Goal: Navigation & Orientation: Find specific page/section

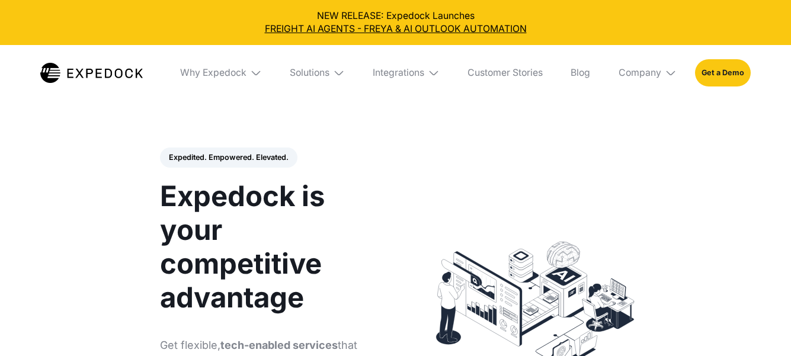
select select
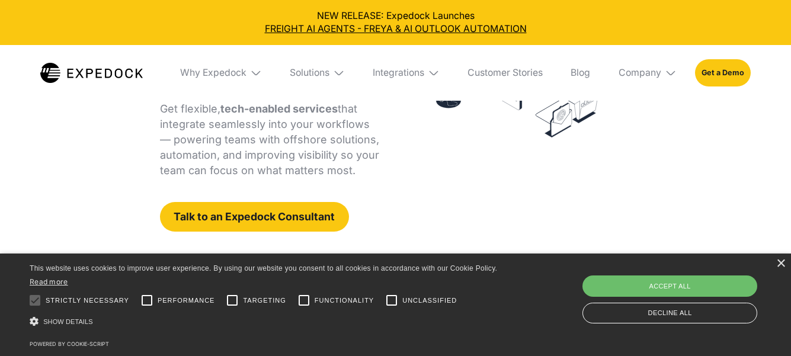
scroll to position [237, 0]
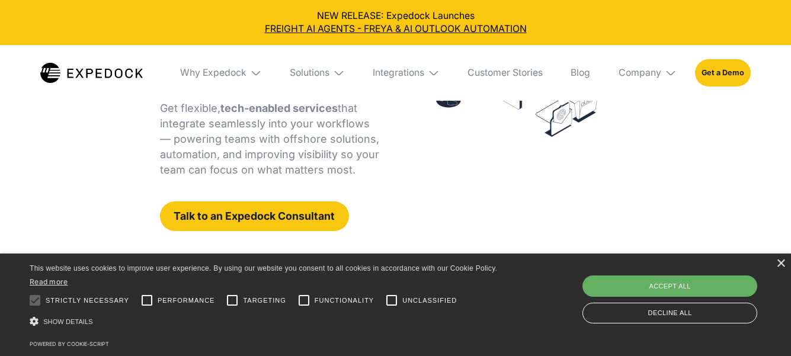
click at [685, 283] on div "Accept all" at bounding box center [669, 286] width 175 height 21
checkbox input "true"
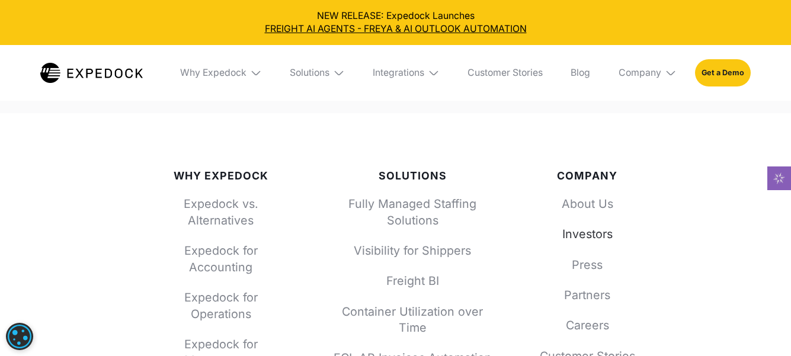
scroll to position [4326, 0]
click at [592, 239] on link "Investors" at bounding box center [587, 236] width 103 height 17
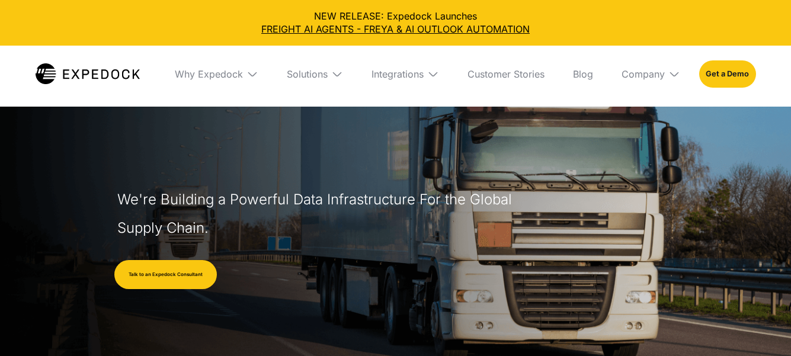
select select
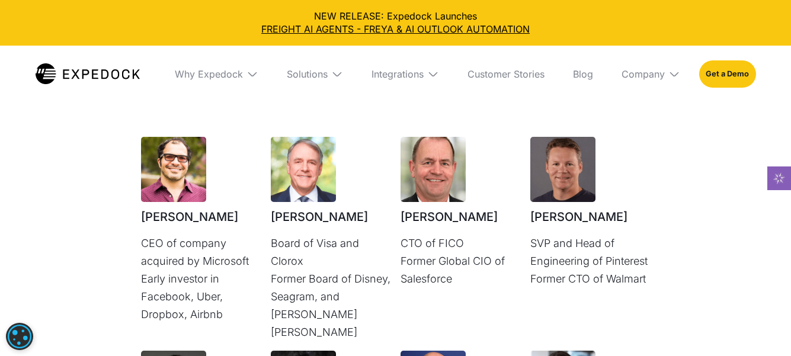
scroll to position [2846, 0]
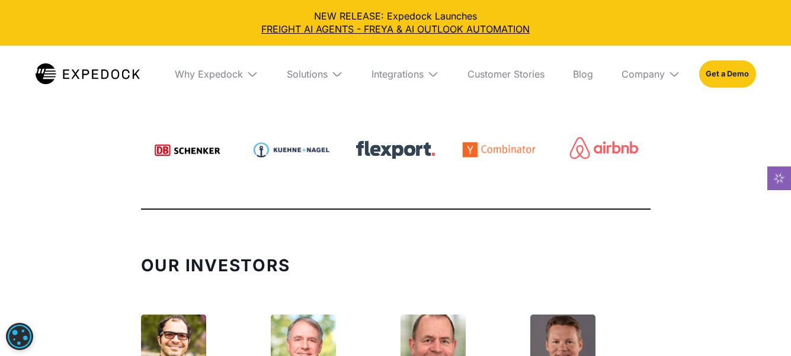
click at [253, 72] on img at bounding box center [252, 74] width 12 height 12
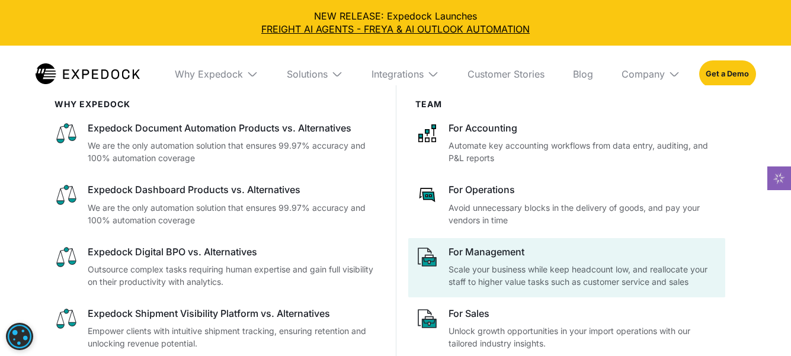
scroll to position [3202, 0]
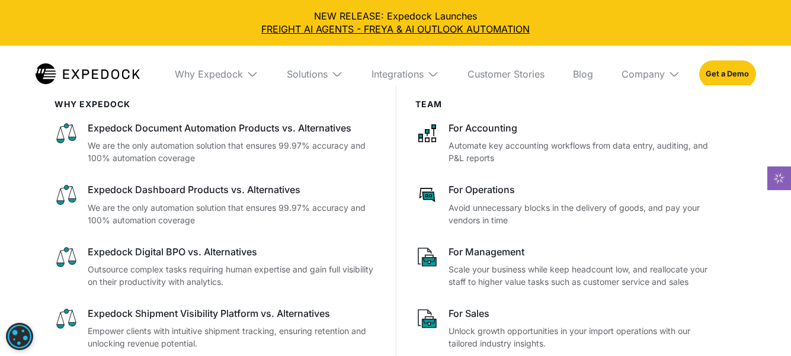
click at [594, 96] on div "Team For Accounting Automate key accounting workflows from data entry, auditing…" at bounding box center [566, 251] width 341 height 333
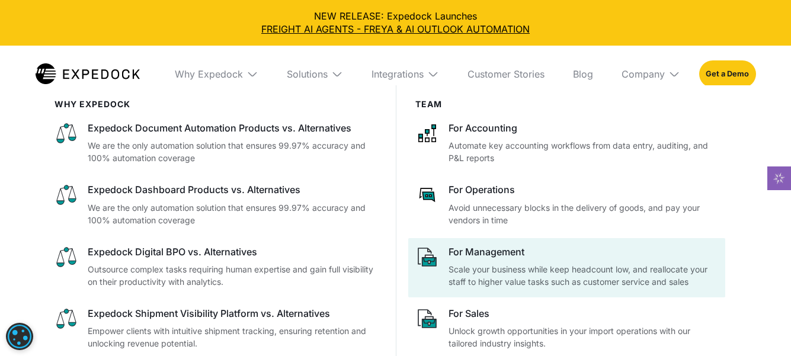
scroll to position [3676, 0]
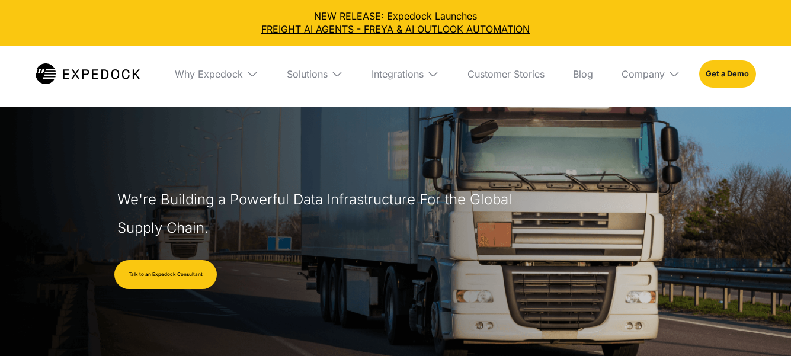
select select
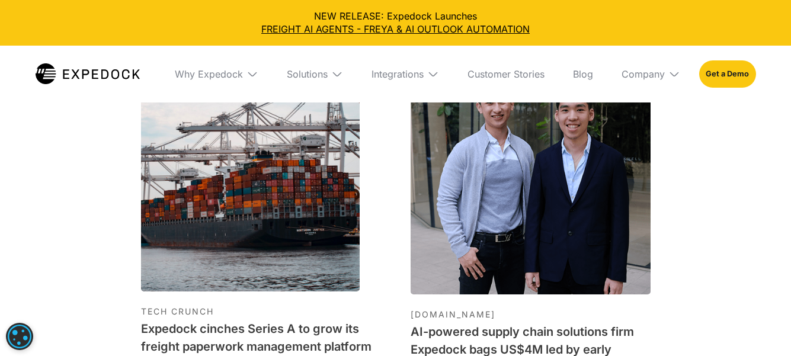
scroll to position [3676, 0]
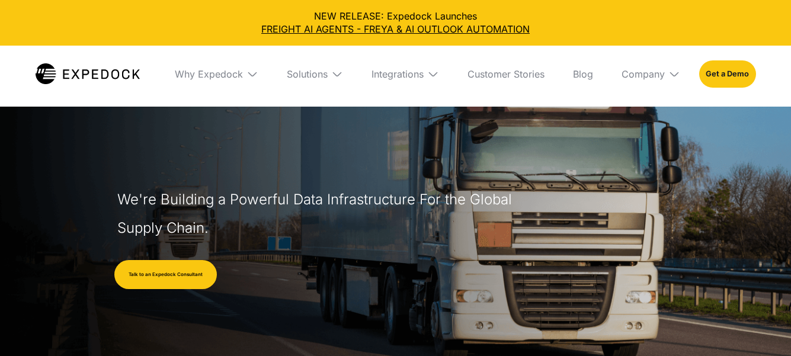
select select
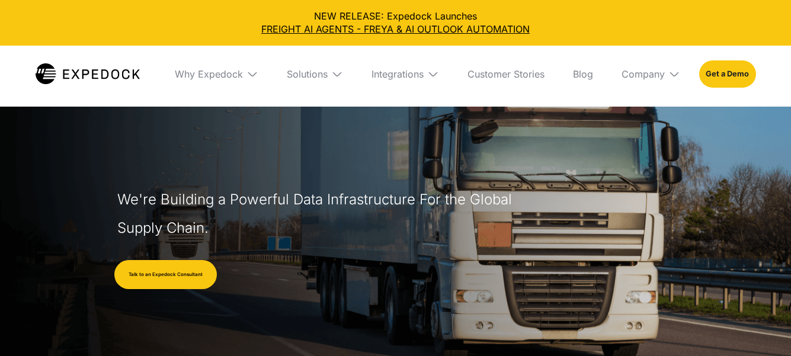
select select
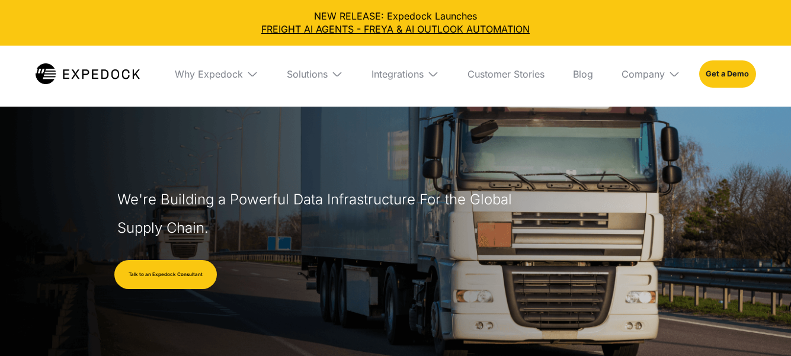
select select
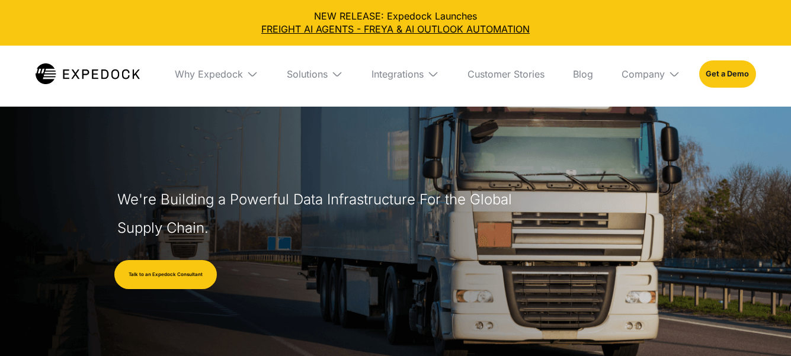
select select
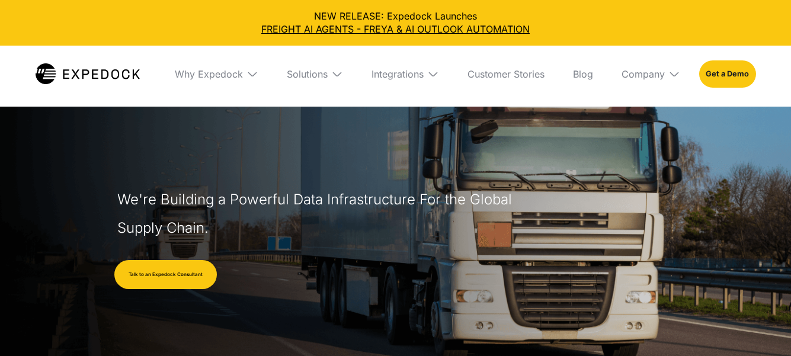
select select
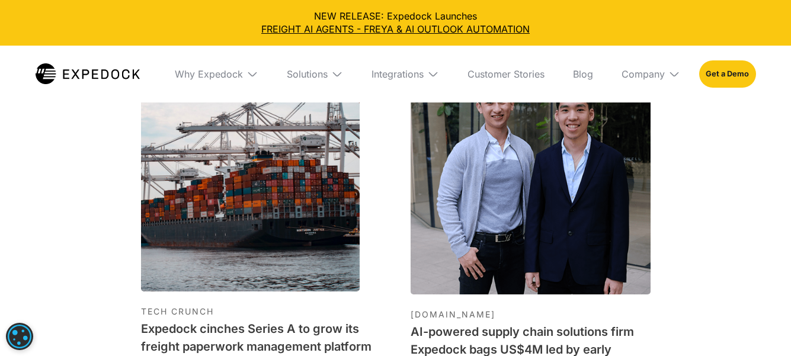
scroll to position [3676, 0]
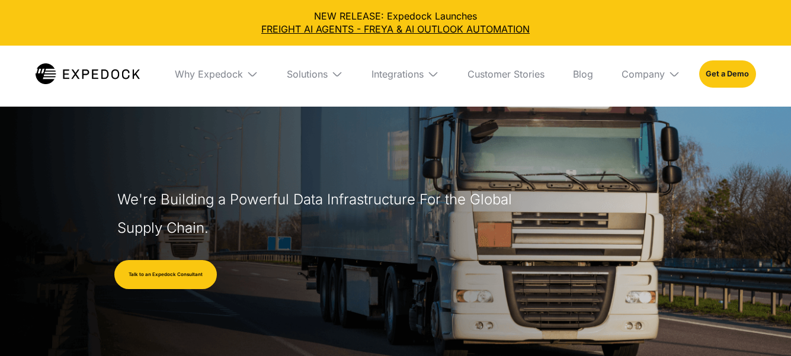
select select
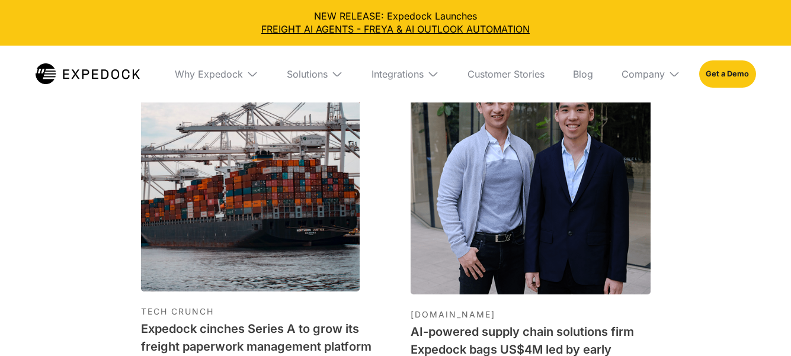
scroll to position [3676, 0]
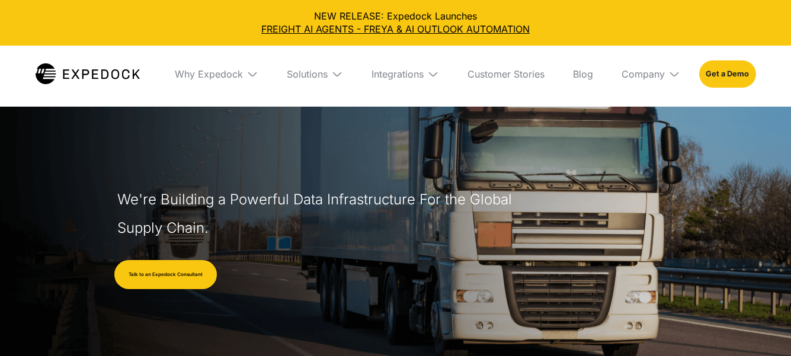
select select
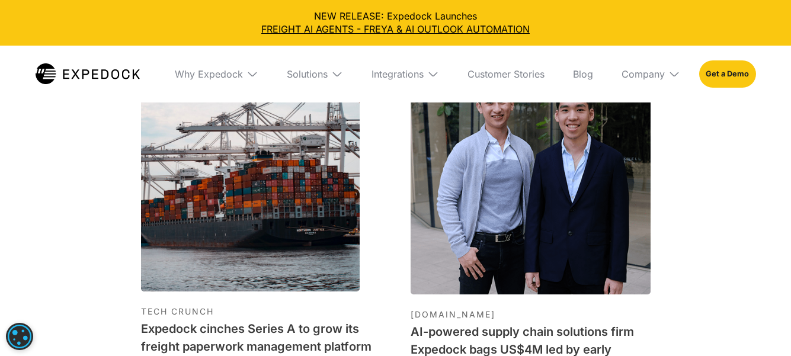
scroll to position [3676, 0]
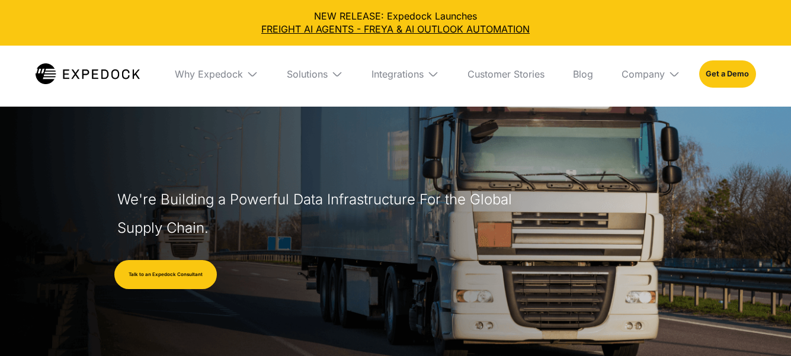
select select
